Goal: Information Seeking & Learning: Understand process/instructions

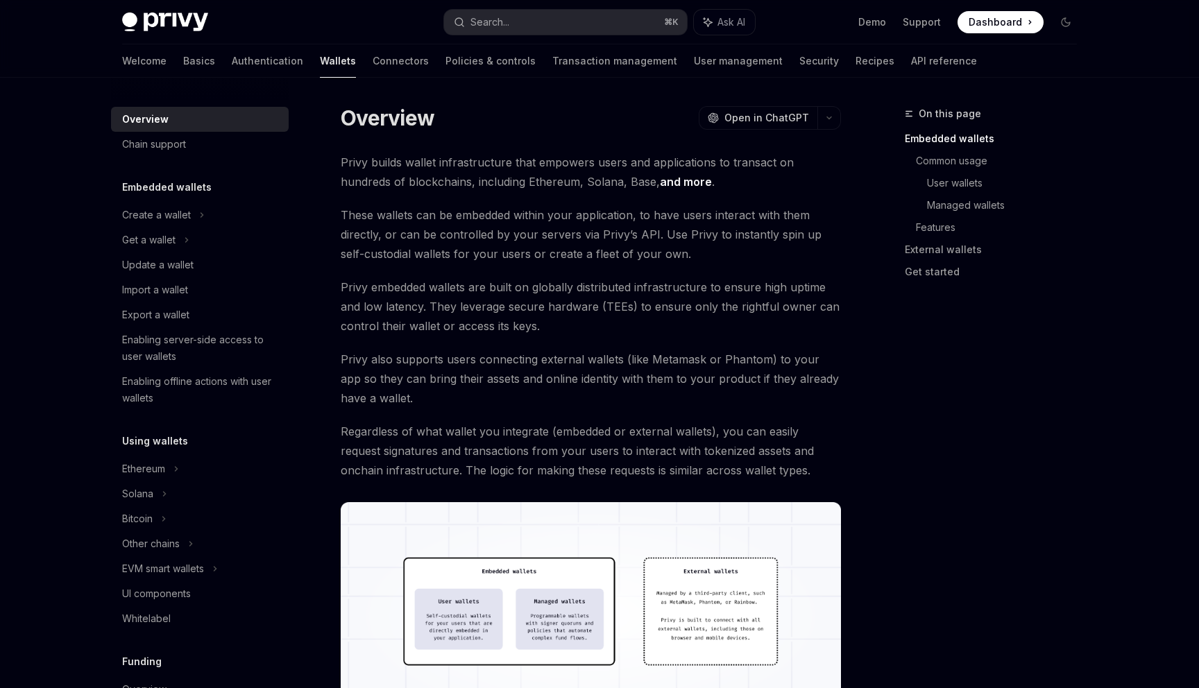
scroll to position [11, 0]
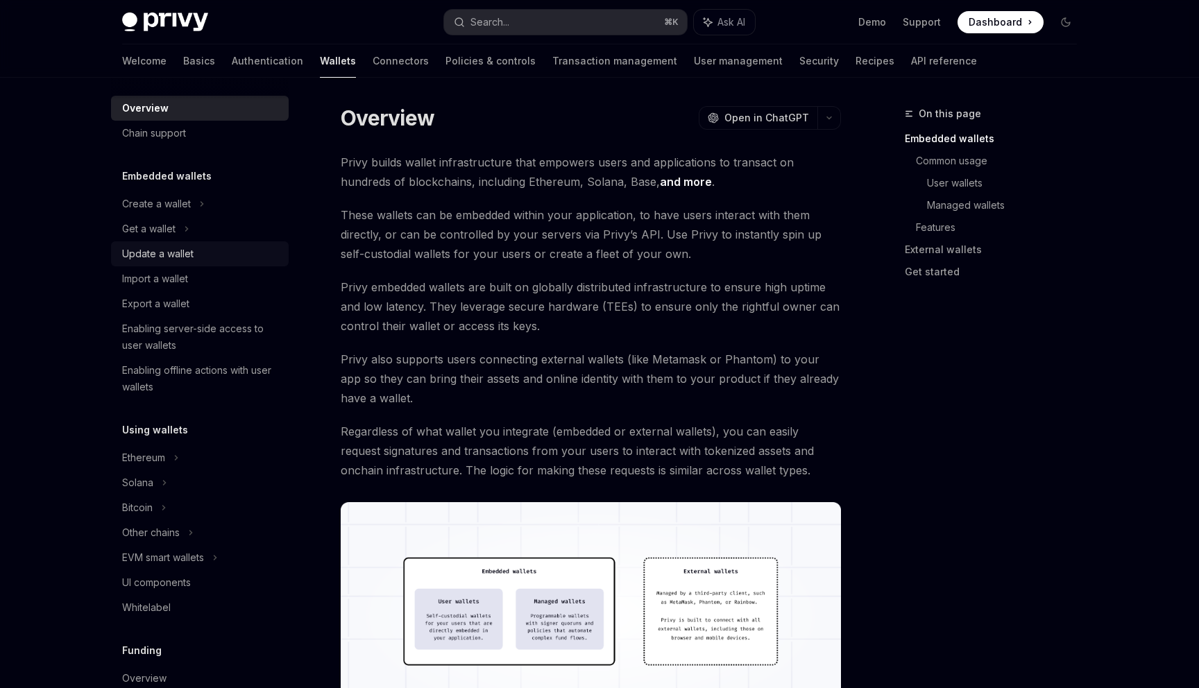
click at [194, 254] on div "Update a wallet" at bounding box center [201, 254] width 158 height 17
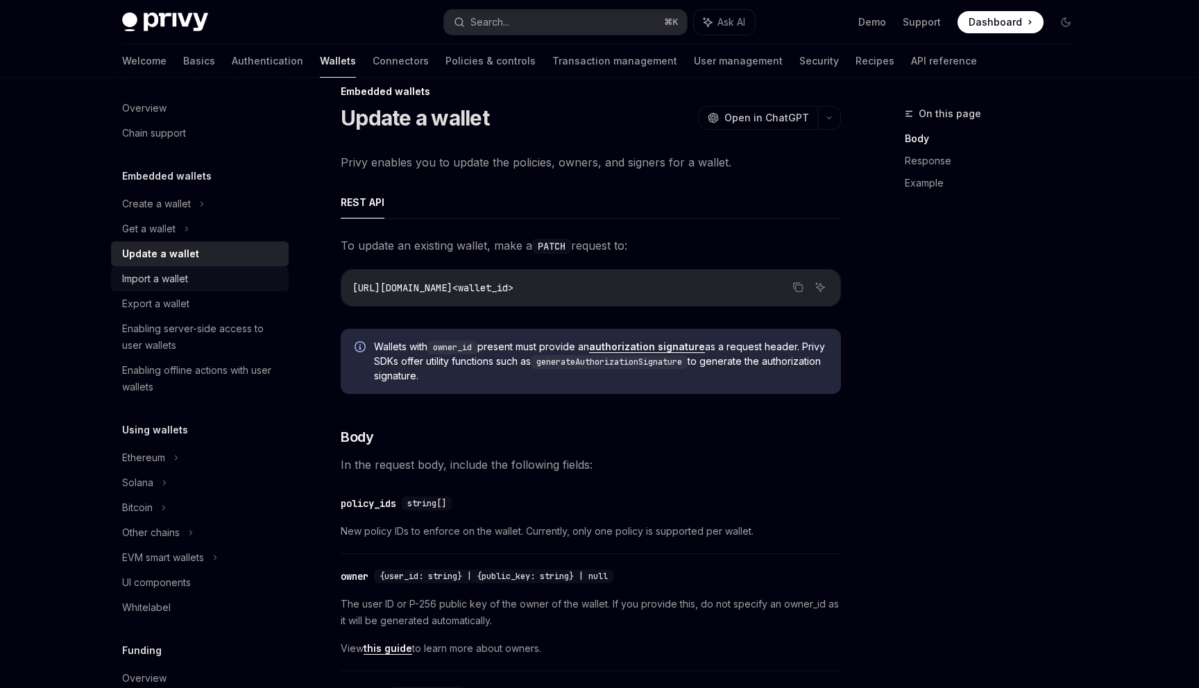
click at [190, 282] on div "Import a wallet" at bounding box center [201, 279] width 158 height 17
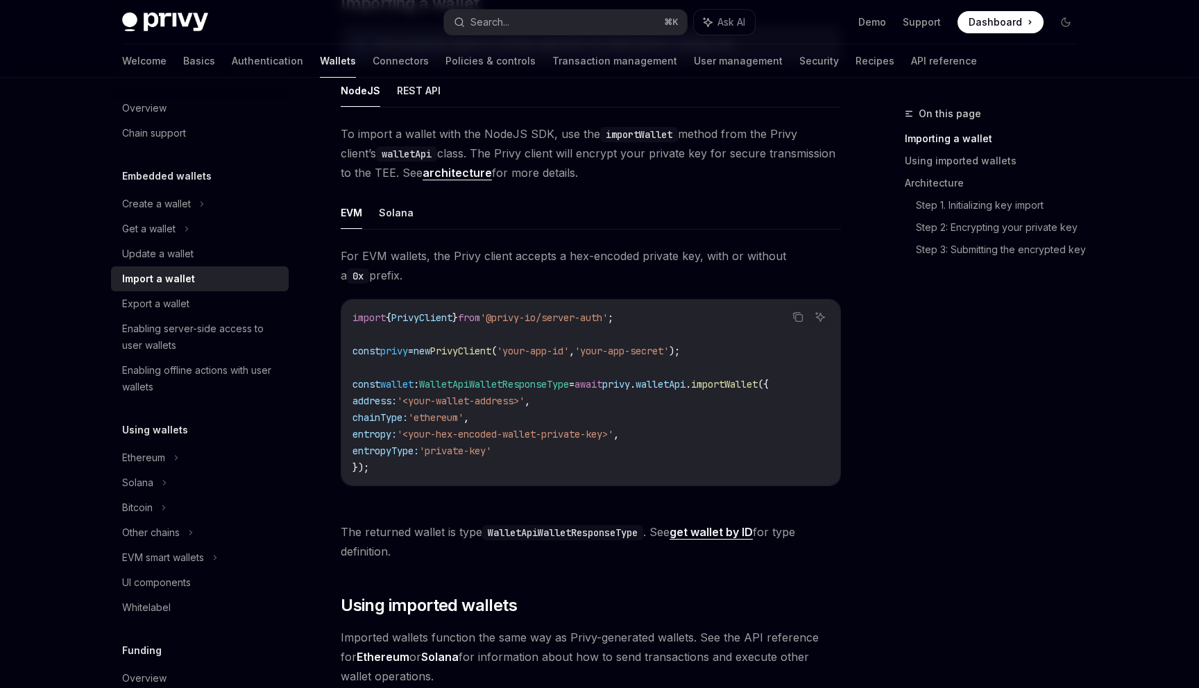
scroll to position [296, 0]
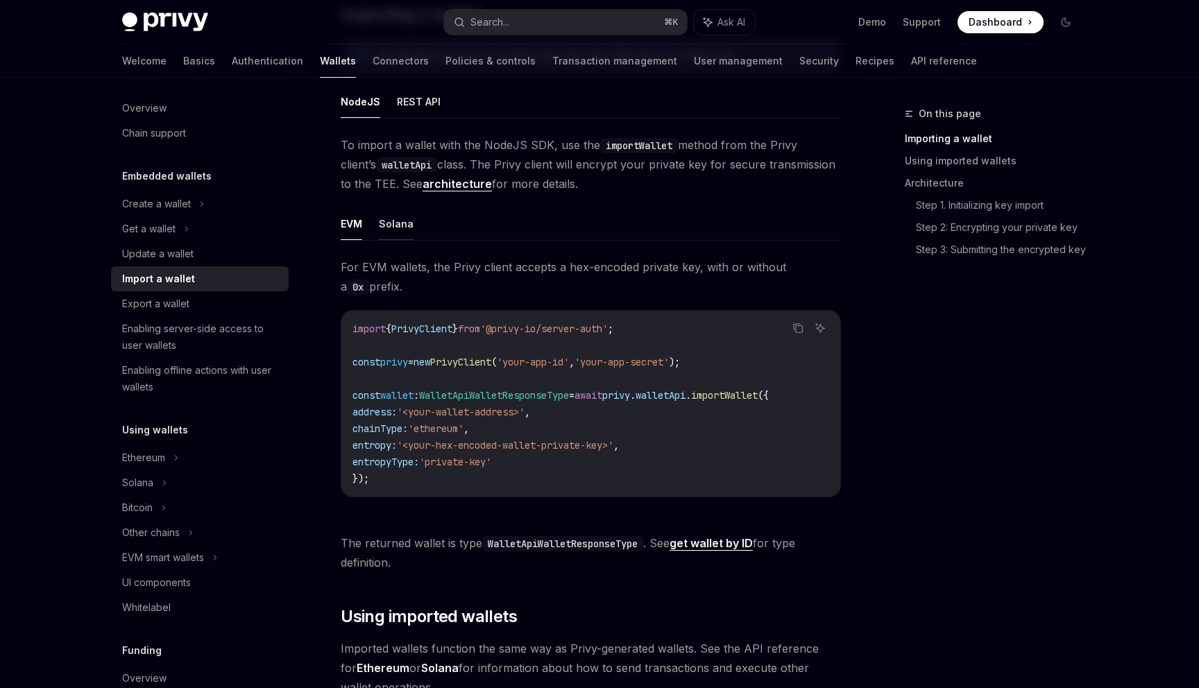
click at [389, 216] on button "Solana" at bounding box center [396, 223] width 35 height 33
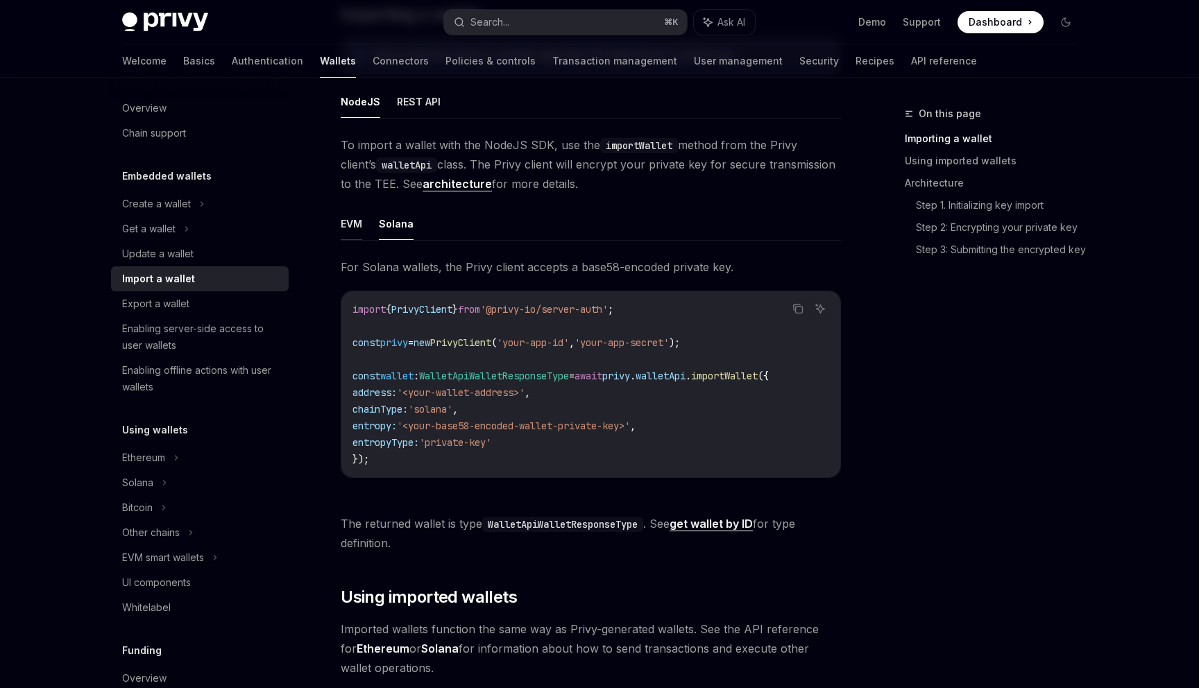
click at [360, 230] on button "EVM" at bounding box center [352, 223] width 22 height 33
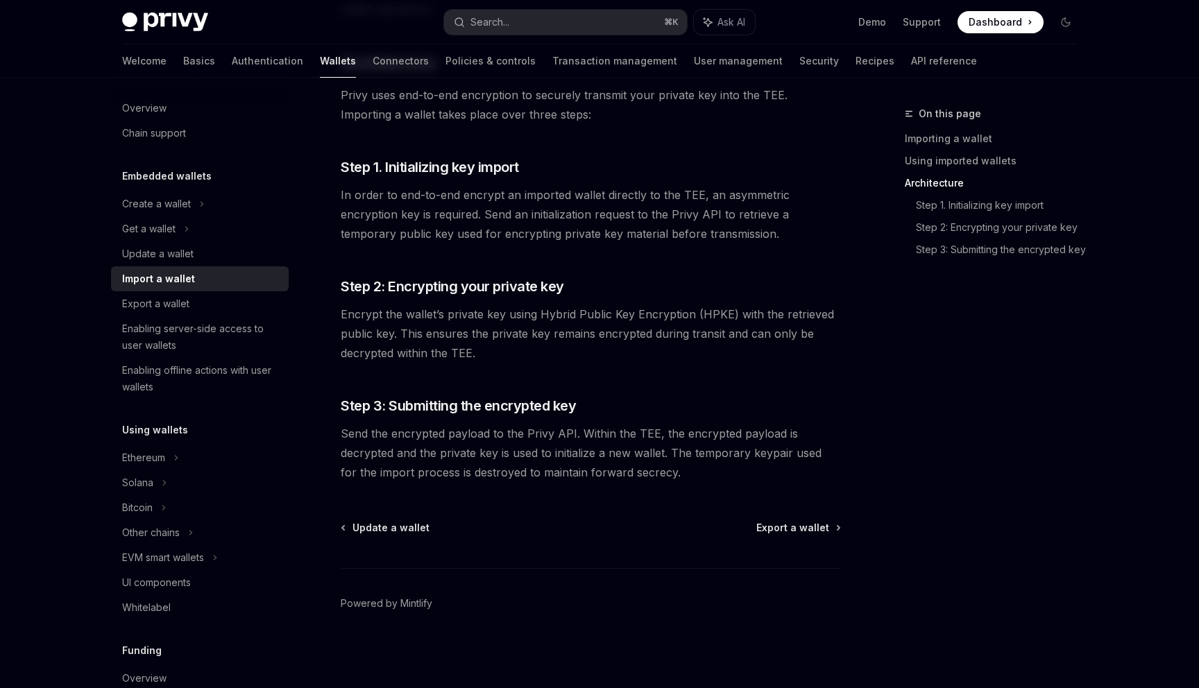
scroll to position [960, 0]
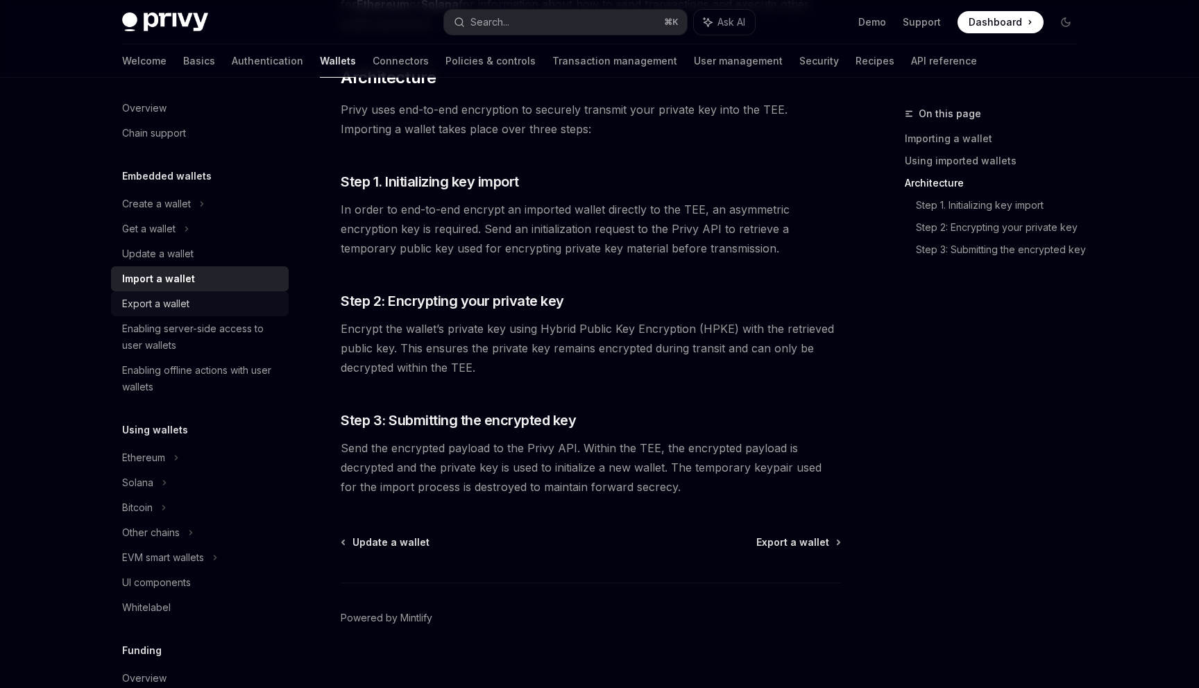
click at [197, 304] on div "Export a wallet" at bounding box center [201, 304] width 158 height 17
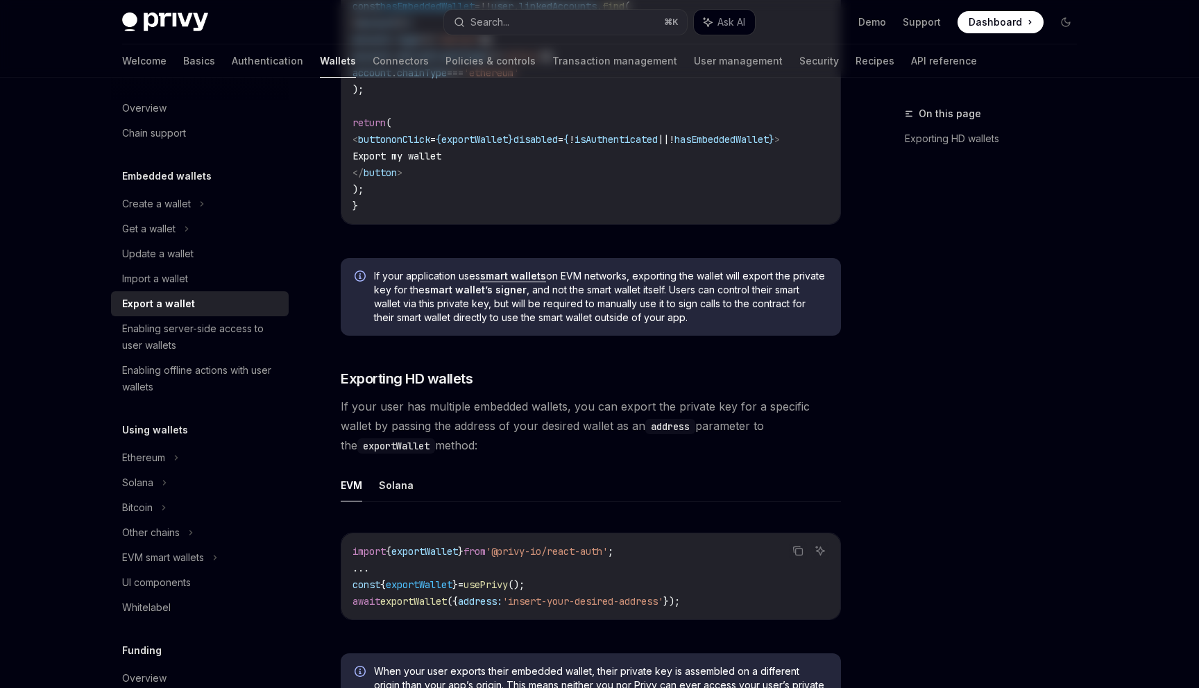
type textarea "*"
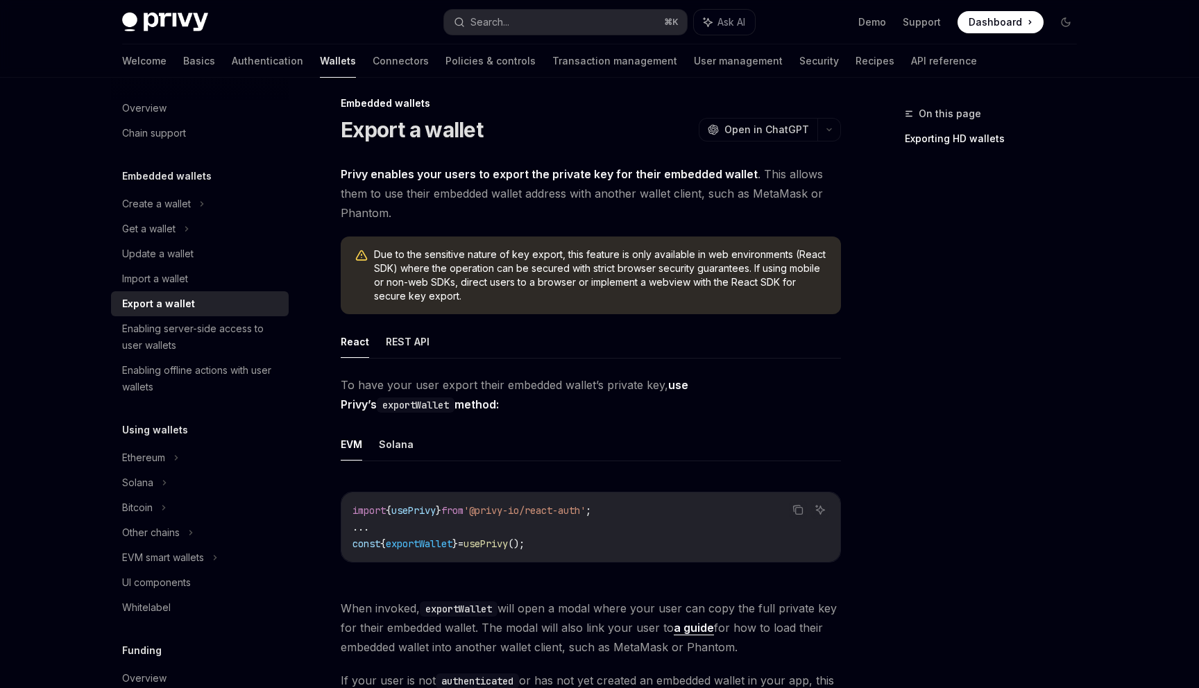
scroll to position [14, 0]
